Goal: Information Seeking & Learning: Learn about a topic

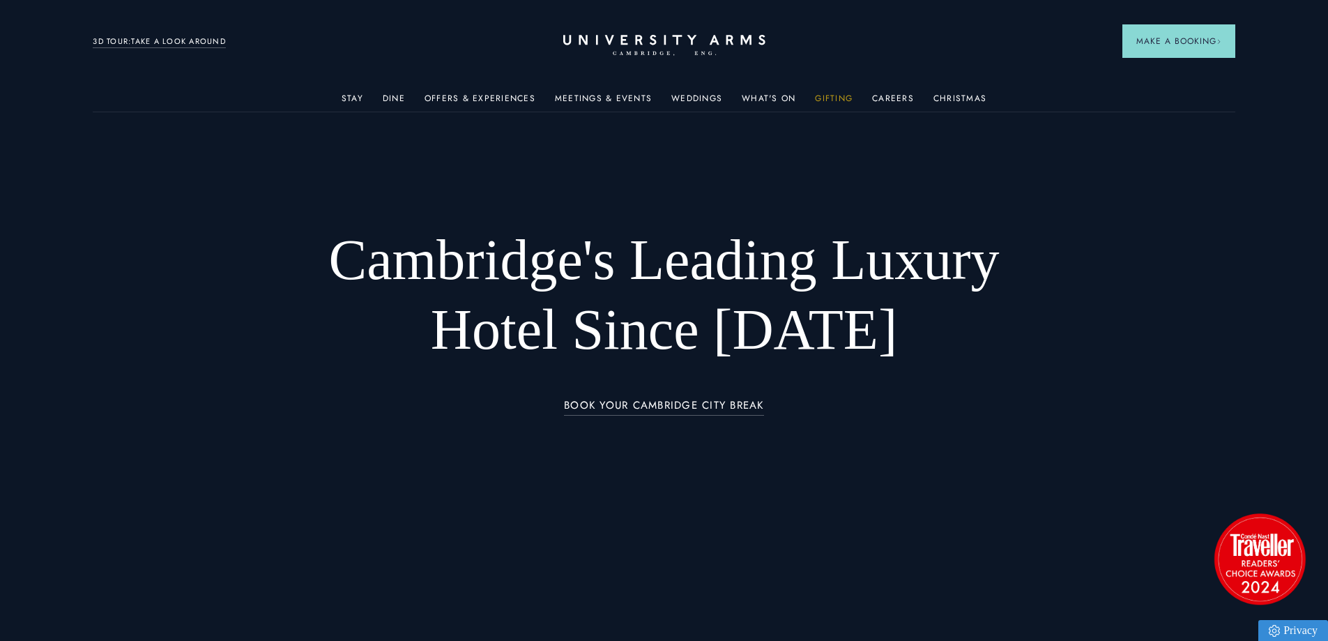
click at [829, 98] on link "Gifting" at bounding box center [834, 102] width 38 height 18
click at [613, 94] on link "Meetings & Events" at bounding box center [603, 102] width 97 height 18
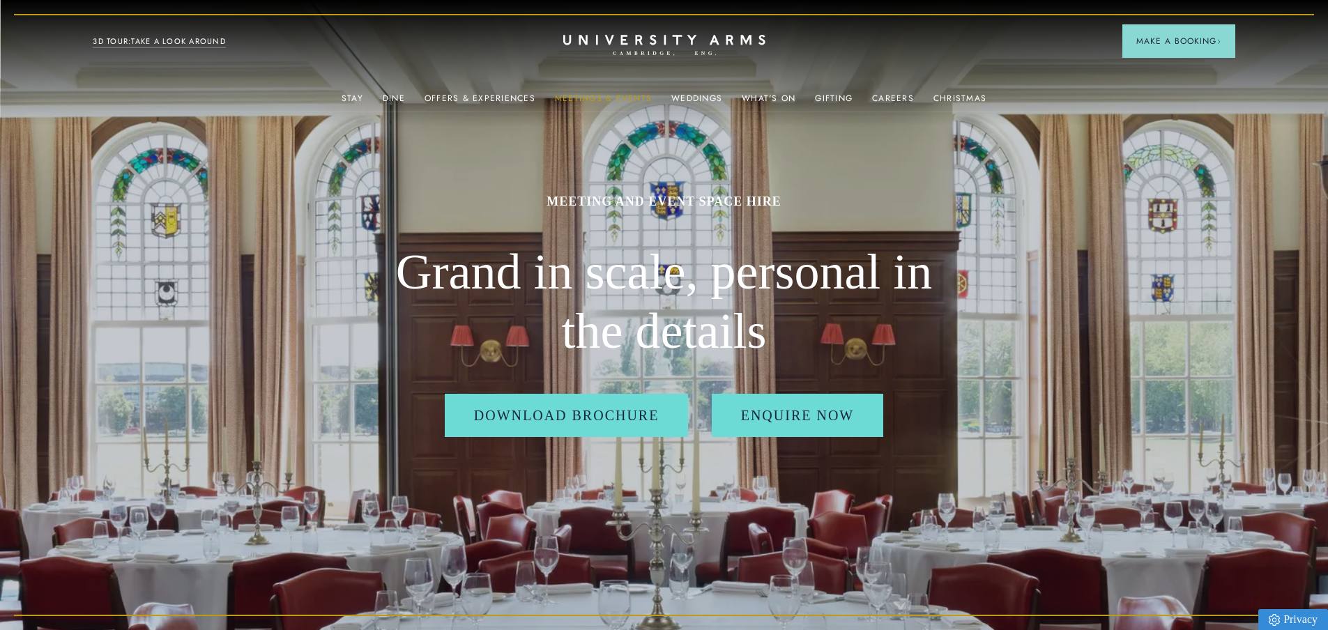
click at [630, 100] on link "Meetings & Events" at bounding box center [603, 102] width 97 height 18
click at [768, 106] on link "What's On" at bounding box center [769, 102] width 54 height 18
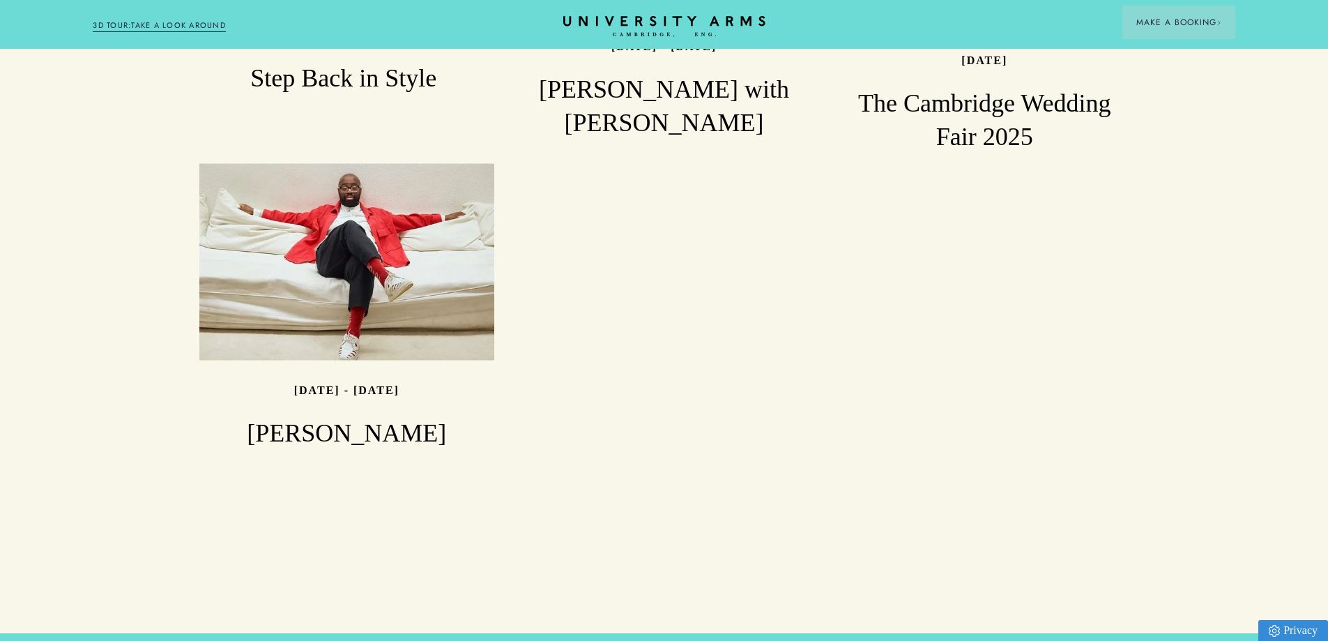
scroll to position [1743, 0]
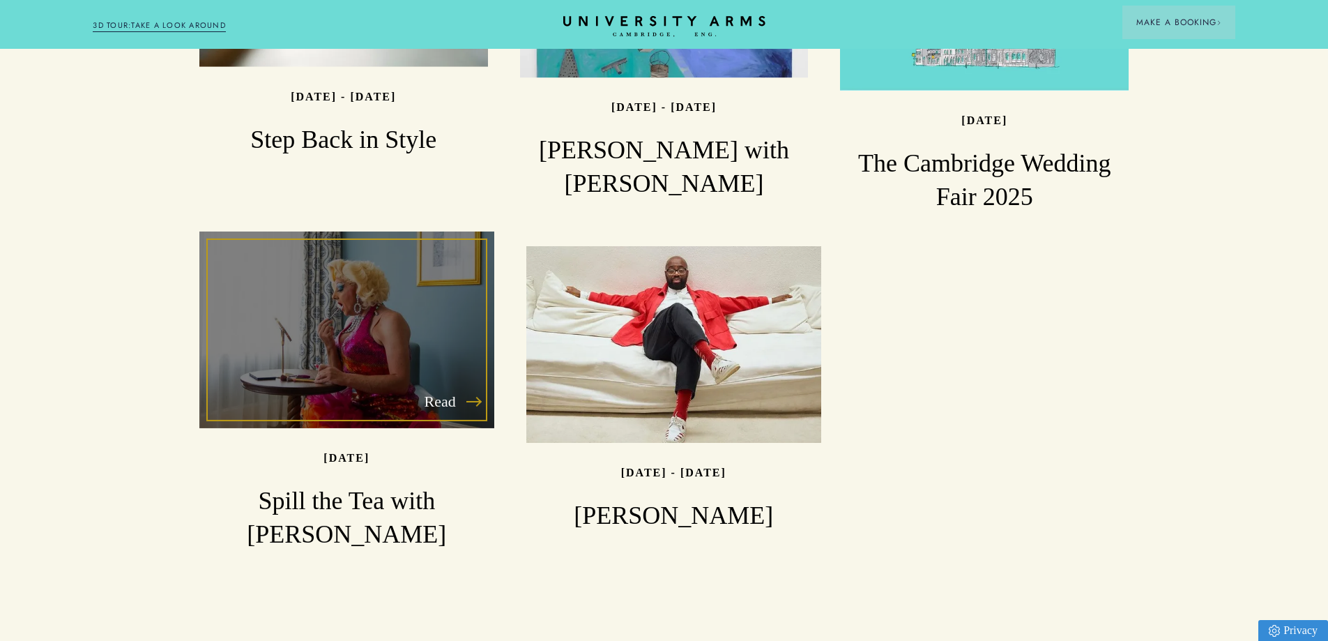
click at [300, 262] on div "Read" at bounding box center [346, 329] width 295 height 197
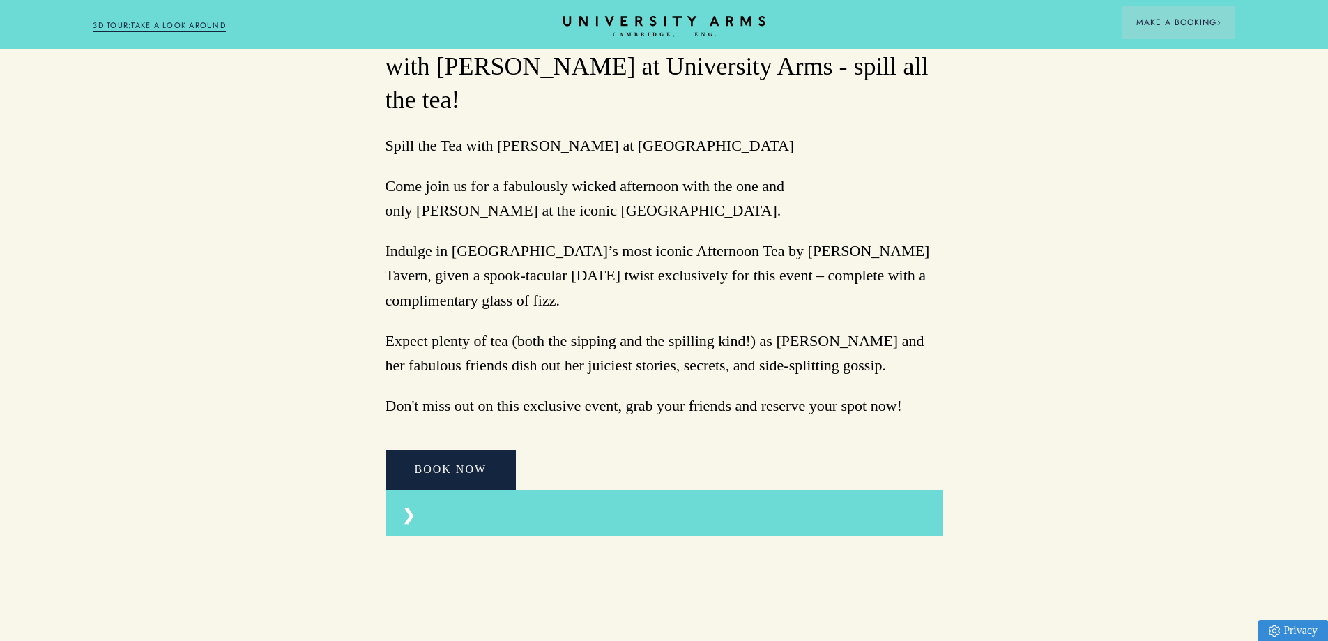
scroll to position [976, 0]
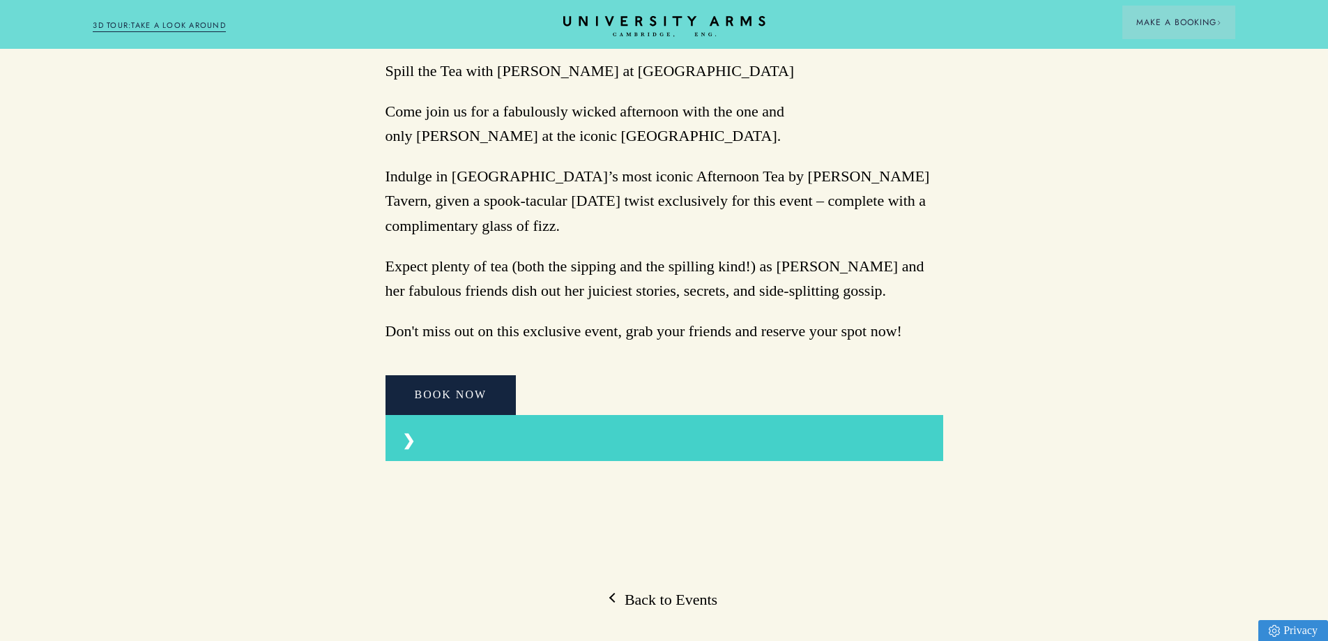
click at [418, 415] on label at bounding box center [665, 438] width 558 height 46
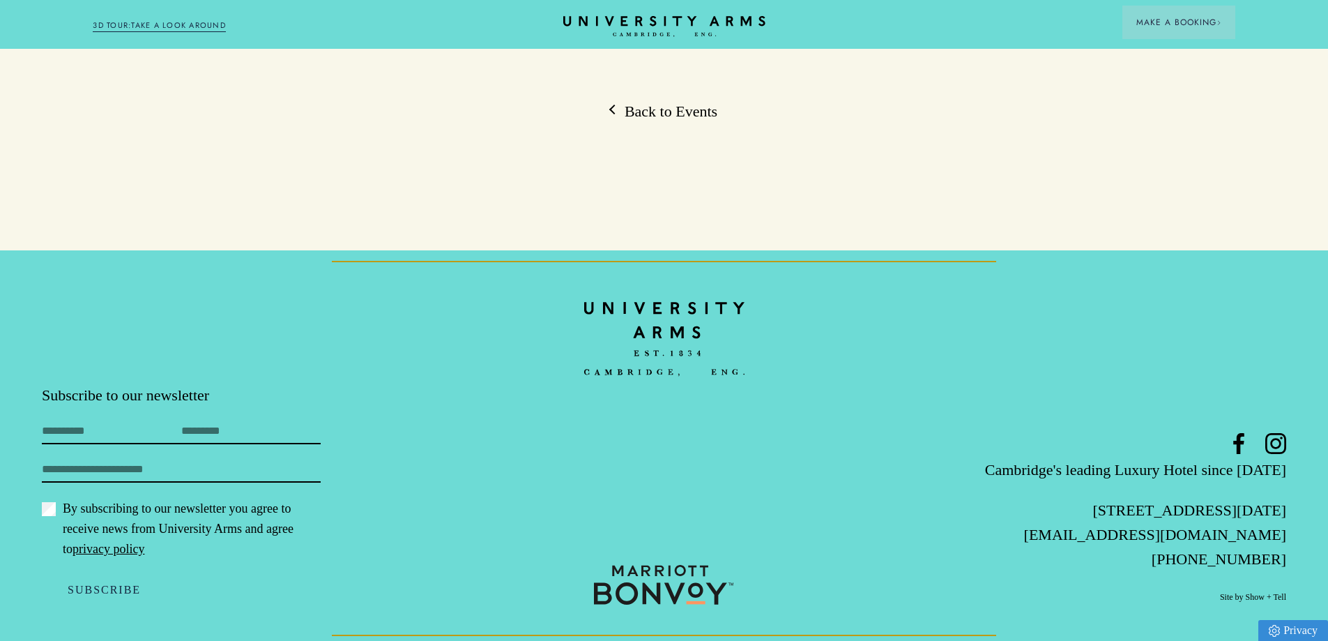
scroll to position [1255, 0]
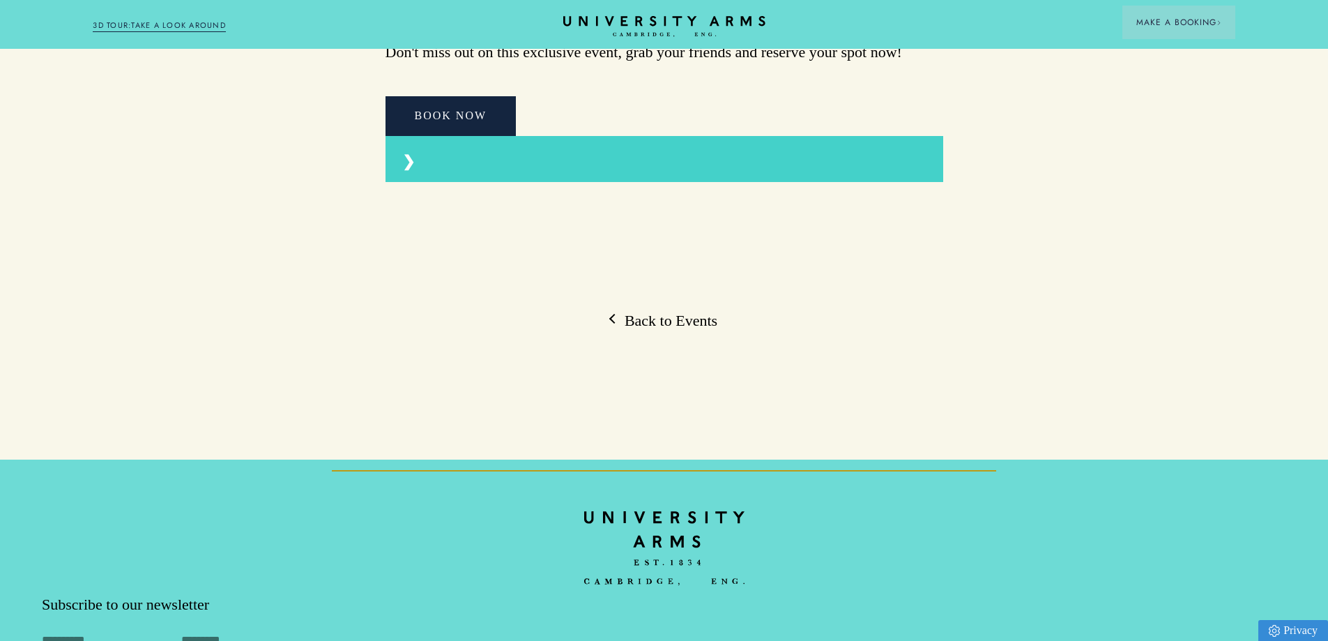
click at [418, 136] on label at bounding box center [665, 159] width 558 height 46
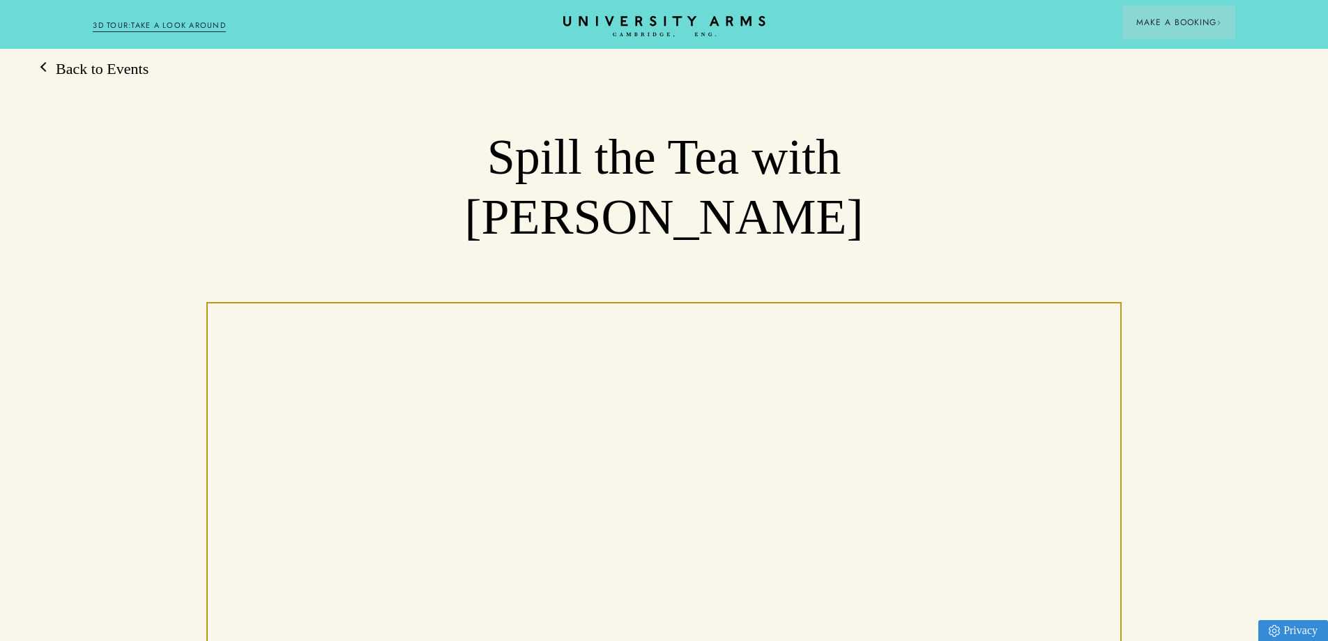
scroll to position [279, 0]
